Goal: Task Accomplishment & Management: Manage account settings

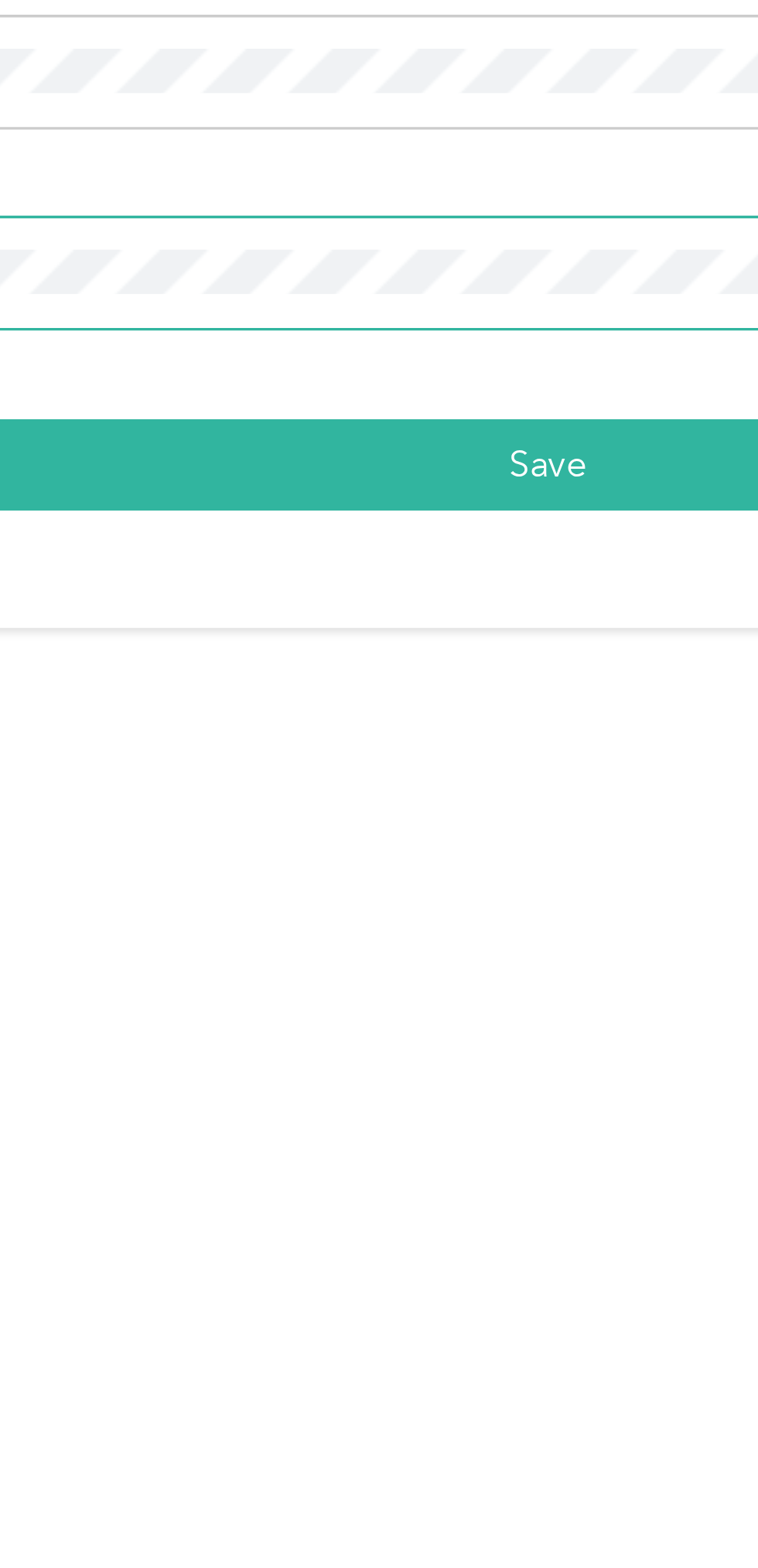
scroll to position [8, 0]
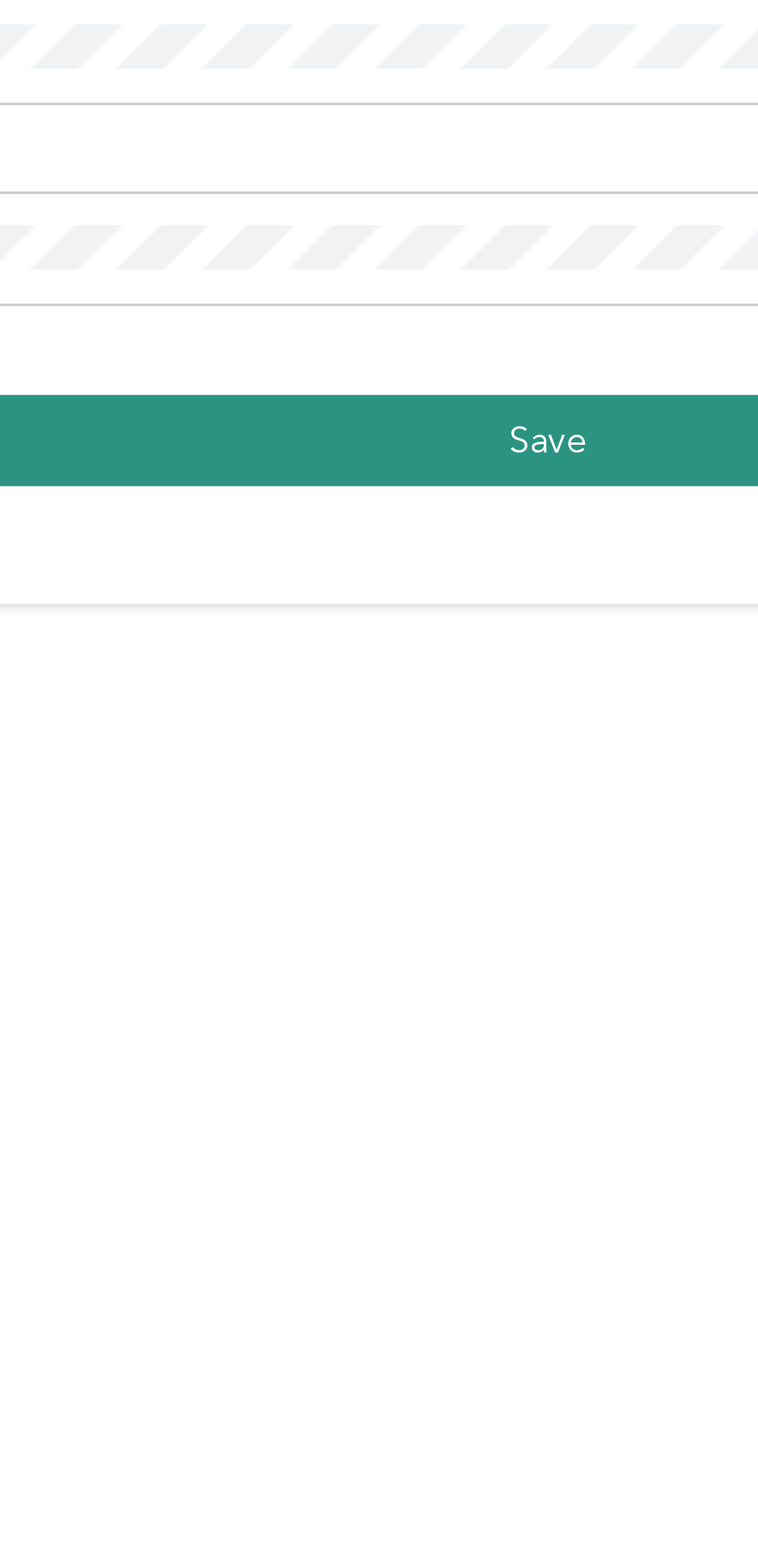
click at [391, 929] on button "Save" at bounding box center [374, 916] width 343 height 27
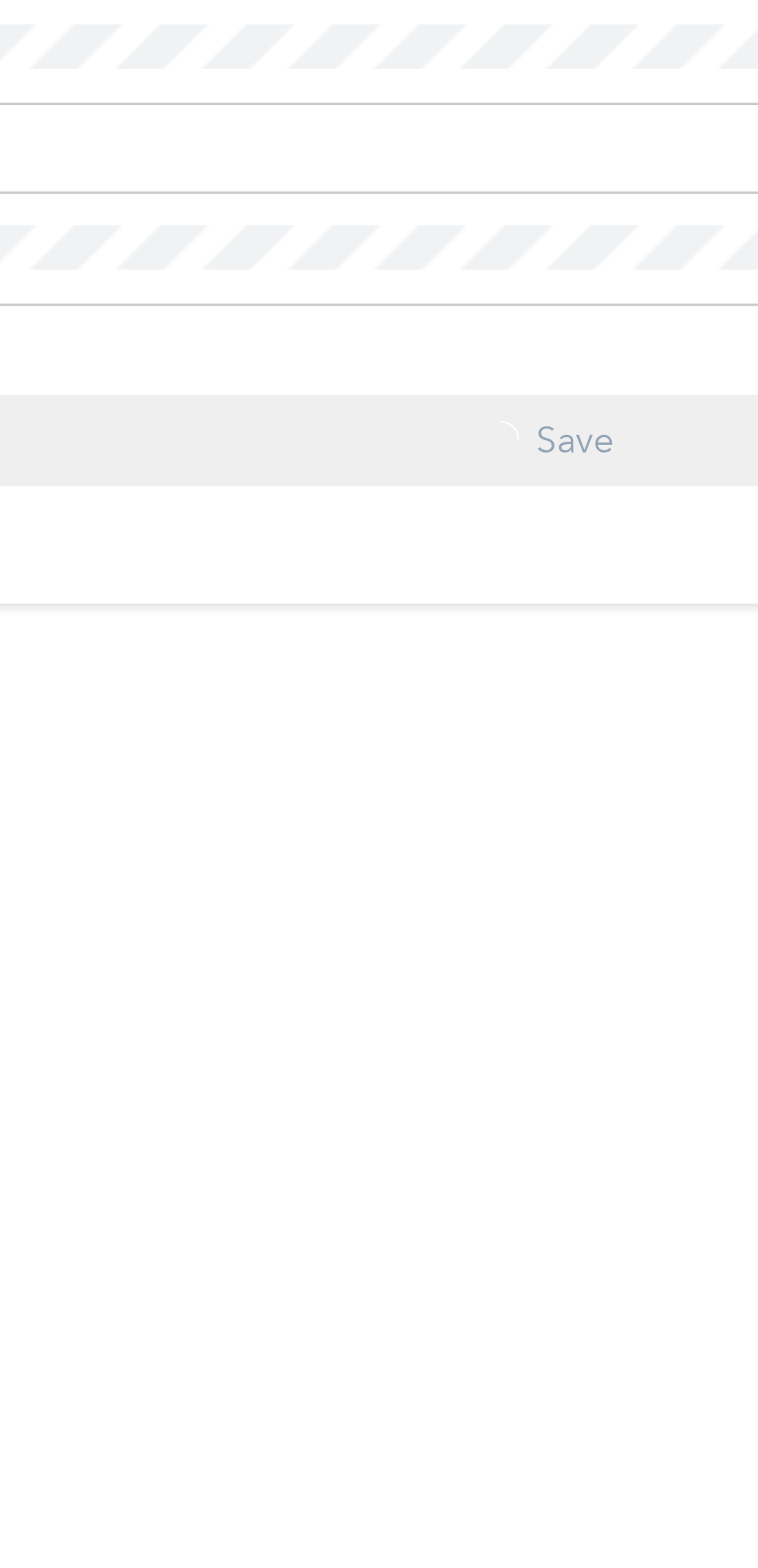
scroll to position [27, 0]
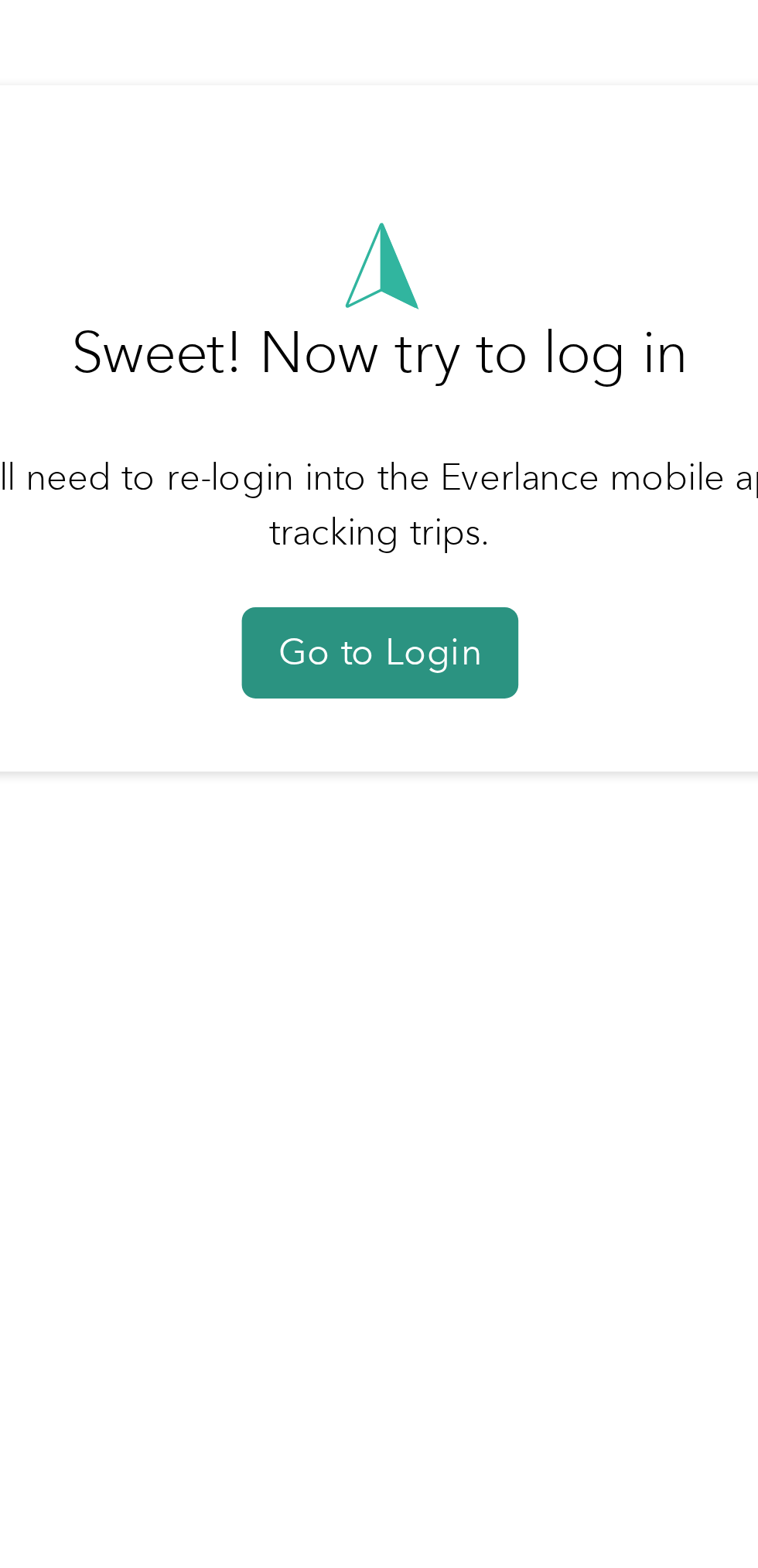
click at [386, 875] on button "Go to Login" at bounding box center [375, 861] width 82 height 27
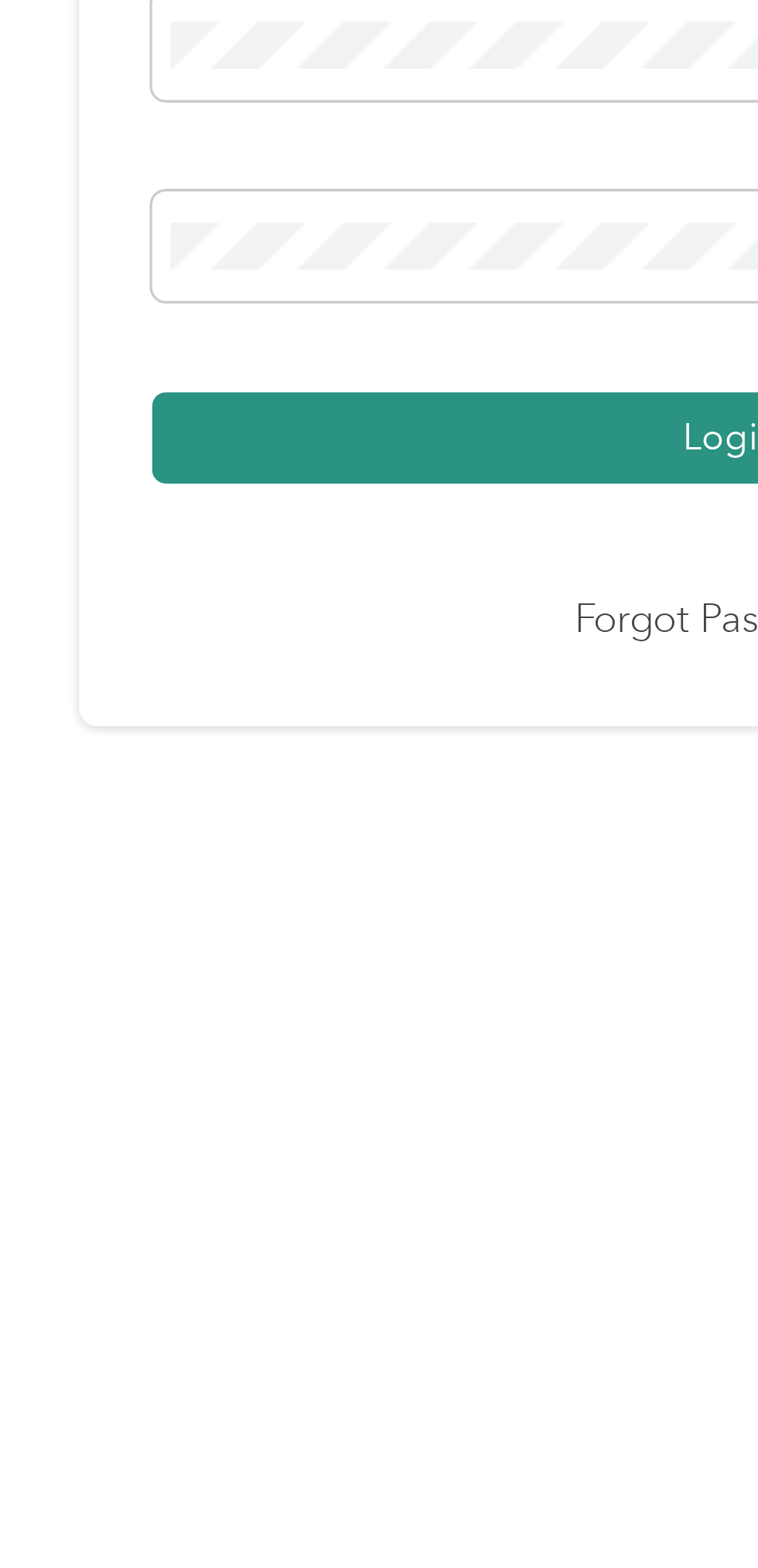
click at [352, 894] on button "Login" at bounding box center [374, 881] width 343 height 27
